Goal: Task Accomplishment & Management: Use online tool/utility

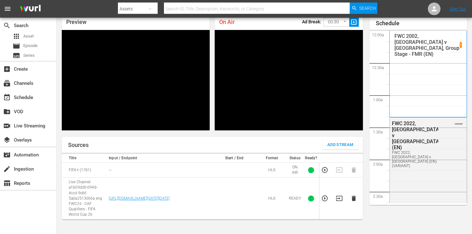
scroll to position [1088, 0]
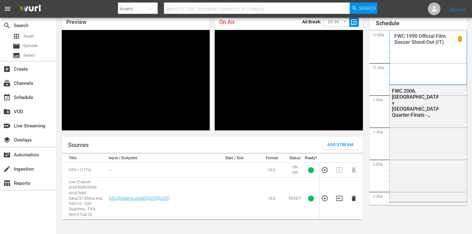
scroll to position [1088, 0]
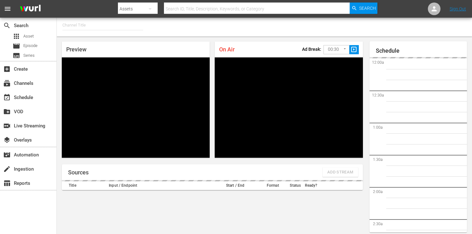
type input "FIFA+ [DEMOGRAPHIC_DATA] Local (1776)"
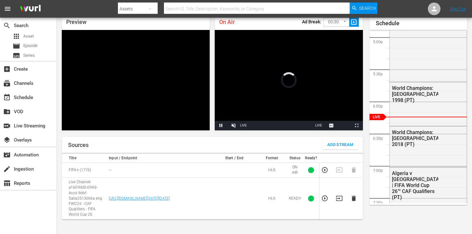
scroll to position [27, 0]
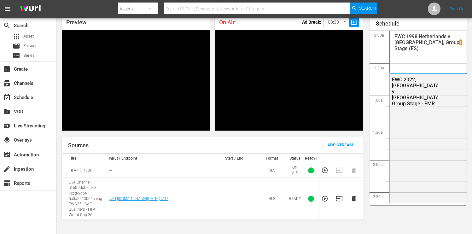
scroll to position [1088, 0]
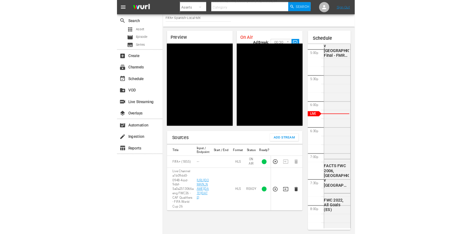
scroll to position [1088, 0]
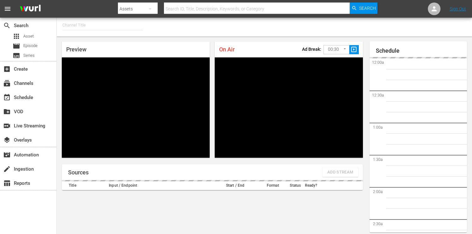
scroll to position [1092, 0]
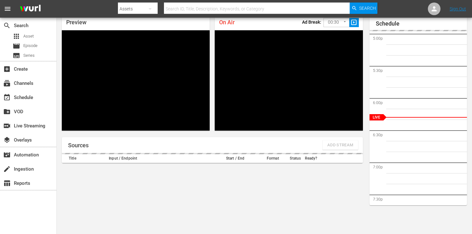
type input "FIFA+ [DEMOGRAPHIC_DATA]-Local-MX (1855)"
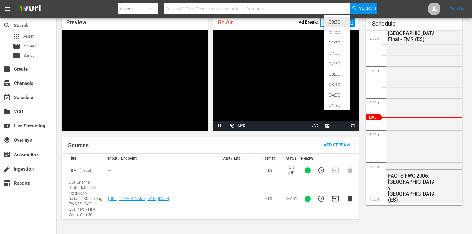
click at [344, 23] on body "menu Search By Assets Search ID, Title, Description, Keywords, or Category Sear…" at bounding box center [236, 90] width 472 height 234
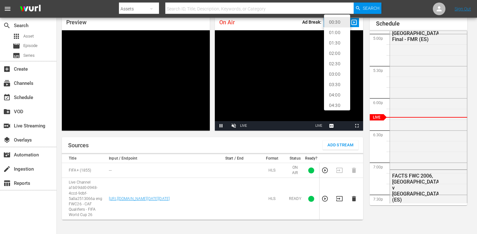
click at [337, 52] on li "02:00" at bounding box center [337, 53] width 26 height 10
type input "120"
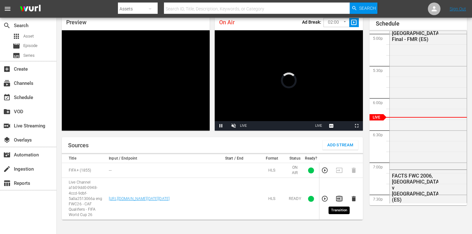
click at [340, 198] on icon "button" at bounding box center [339, 198] width 7 height 7
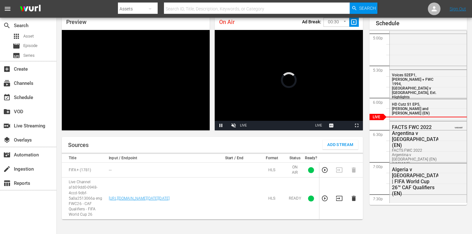
scroll to position [27, 0]
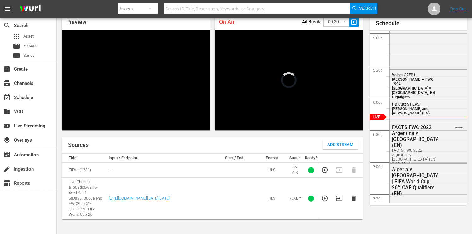
click at [344, 23] on body "menu Search By Assets Search ID, Title, Description, Keywords, or Category Sear…" at bounding box center [236, 90] width 472 height 234
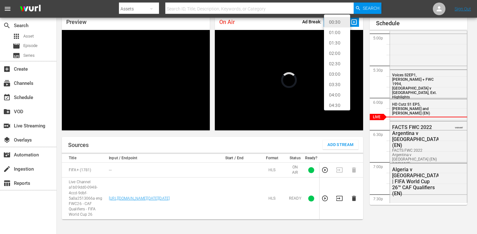
click at [338, 53] on li "02:00" at bounding box center [337, 53] width 26 height 10
type input "120"
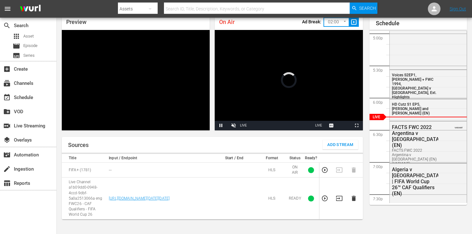
click at [340, 198] on icon "button" at bounding box center [339, 198] width 7 height 7
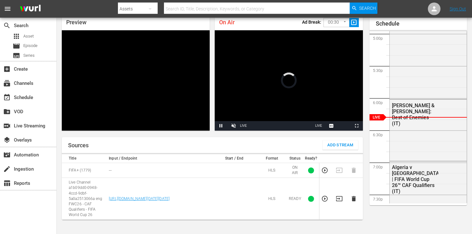
scroll to position [27, 0]
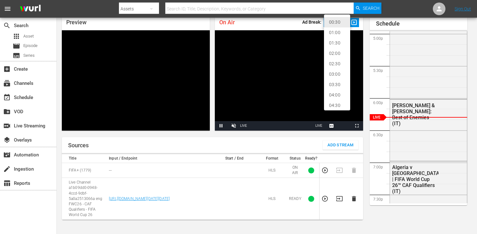
click at [345, 23] on body "menu Search By Assets Search ID, Title, Description, Keywords, or Category Sear…" at bounding box center [238, 90] width 477 height 234
click at [338, 52] on li "02:00" at bounding box center [337, 53] width 26 height 10
type input "120"
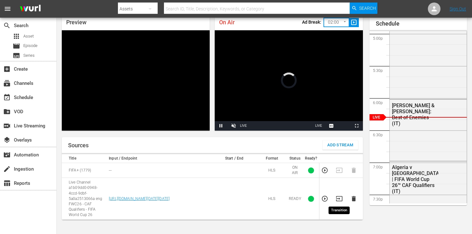
click at [338, 198] on icon "button" at bounding box center [339, 198] width 6 height 5
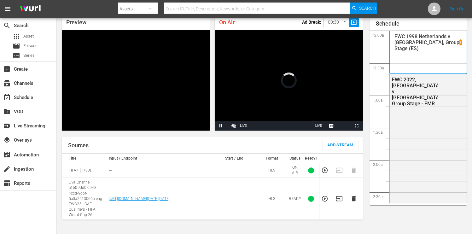
scroll to position [27, 0]
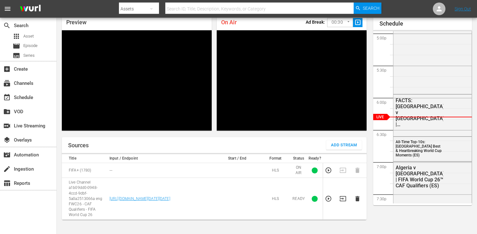
click at [343, 23] on body "menu Search By Assets Search ID, Title, Description, Keywords, or Category Sear…" at bounding box center [238, 90] width 477 height 234
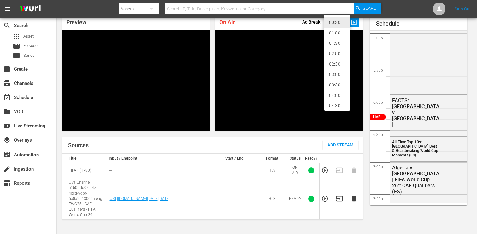
click at [339, 53] on li "02:00" at bounding box center [337, 54] width 26 height 10
type input "120"
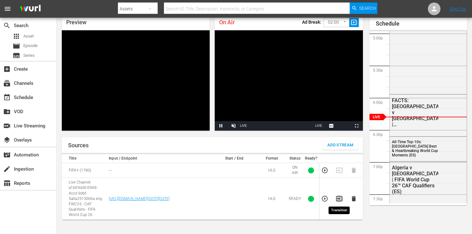
click at [340, 198] on icon "button" at bounding box center [339, 198] width 7 height 7
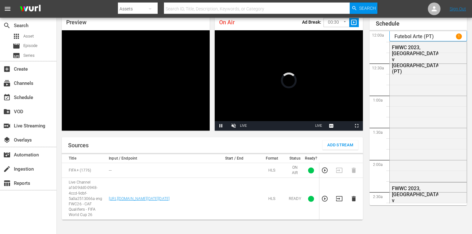
scroll to position [27, 0]
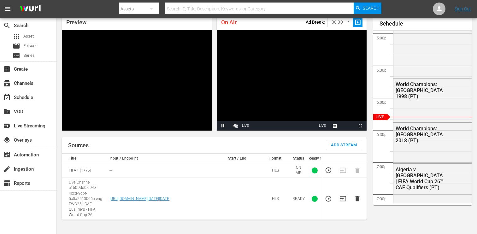
click at [344, 22] on body "menu Search By Assets Search ID, Title, Description, Keywords, or Category Sear…" at bounding box center [238, 90] width 477 height 234
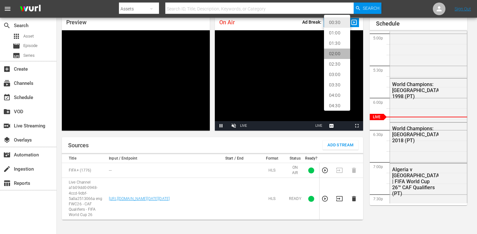
click at [340, 53] on li "02:00" at bounding box center [337, 54] width 26 height 10
type input "120"
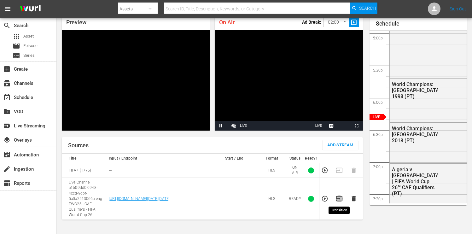
click at [340, 199] on icon "button" at bounding box center [339, 198] width 7 height 7
